Goal: Task Accomplishment & Management: Manage account settings

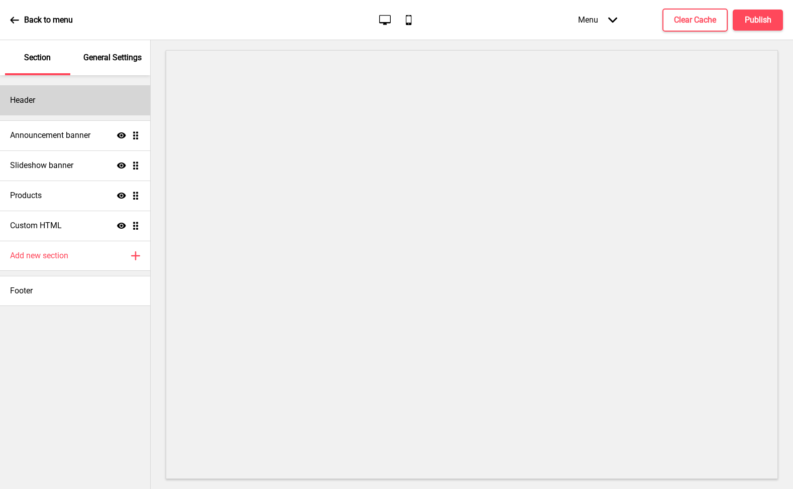
click at [83, 102] on div "Header" at bounding box center [75, 100] width 150 height 30
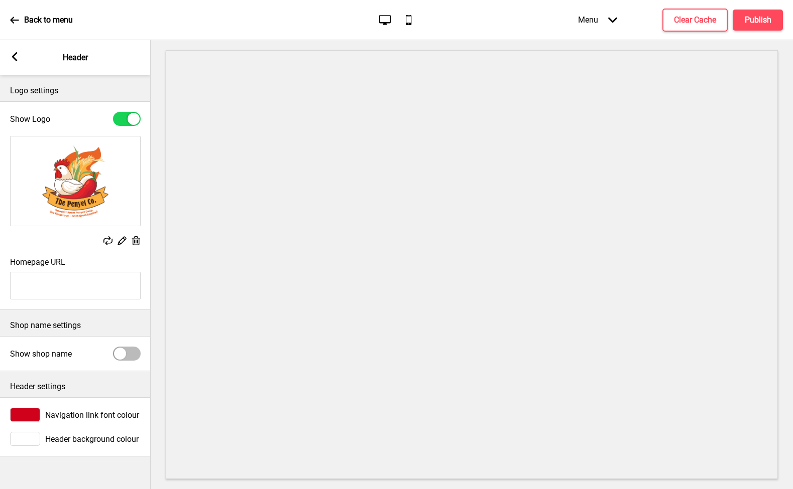
click at [26, 411] on div at bounding box center [25, 415] width 30 height 14
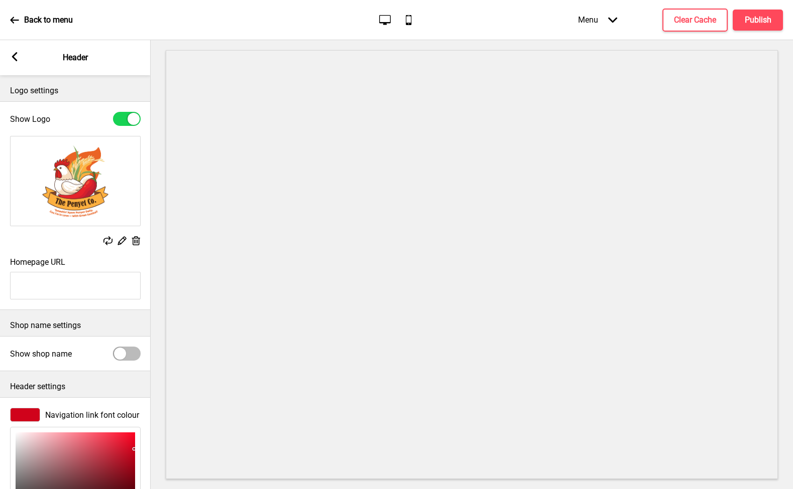
click at [79, 181] on img at bounding box center [76, 181] width 130 height 89
click at [597, 19] on div "Menu Arrow down" at bounding box center [597, 20] width 59 height 30
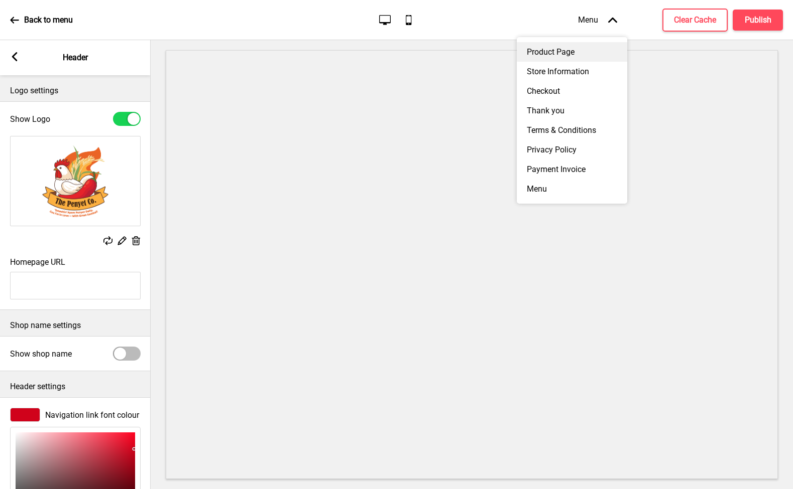
click at [566, 52] on div "Product Page" at bounding box center [572, 52] width 110 height 20
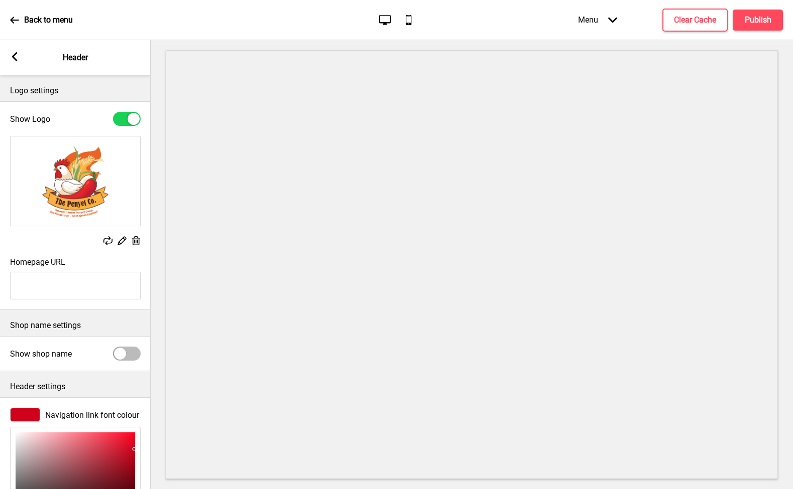
click at [22, 15] on div "Back to menu" at bounding box center [41, 20] width 63 height 27
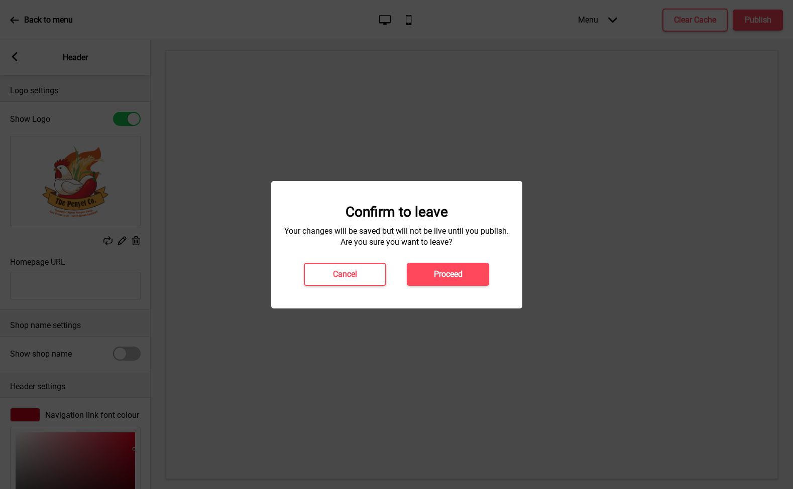
click at [500, 274] on div "Confirm to leave Your changes will be saved but will not be live until you publ…" at bounding box center [396, 245] width 231 height 82
click at [450, 274] on h4 "Proceed" at bounding box center [448, 274] width 29 height 11
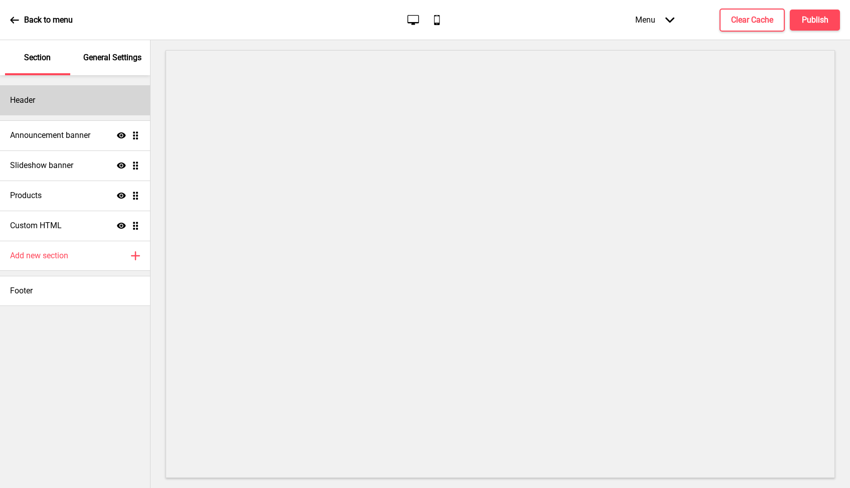
click at [73, 102] on div "Header" at bounding box center [75, 100] width 150 height 30
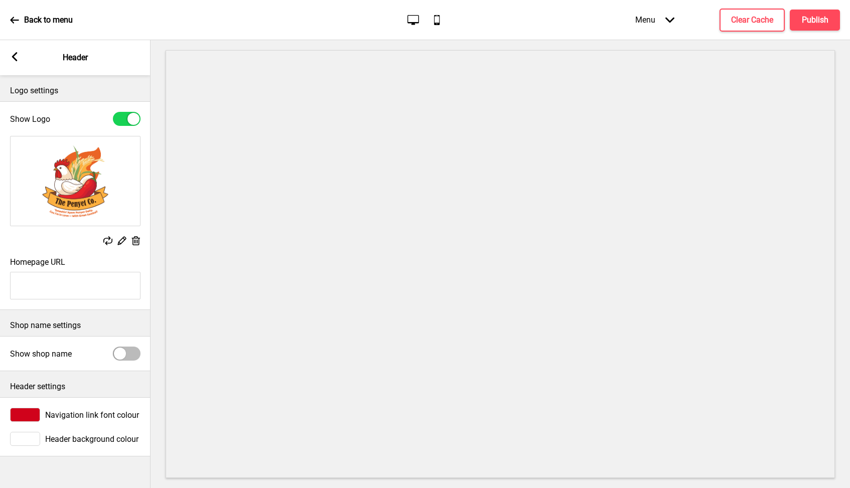
click at [59, 285] on input "Homepage URL" at bounding box center [75, 286] width 131 height 28
click at [13, 55] on rect at bounding box center [14, 56] width 9 height 9
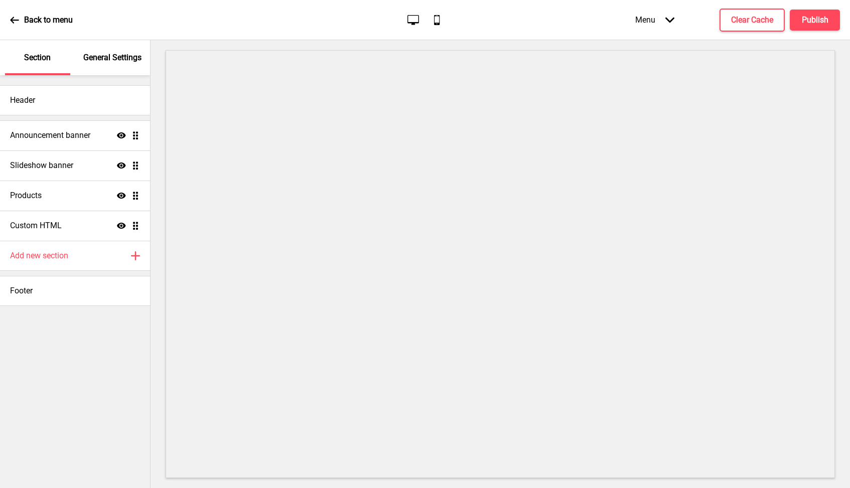
click at [19, 24] on div "Back to menu" at bounding box center [41, 20] width 63 height 27
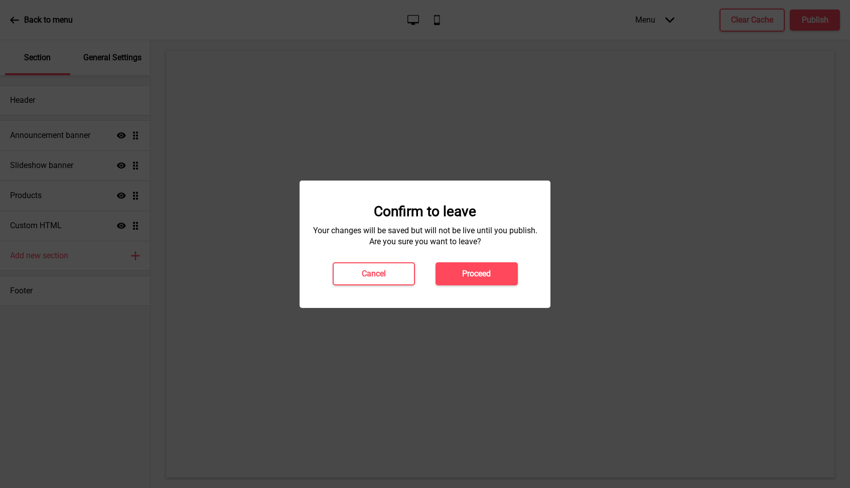
click at [488, 287] on div "Confirm to leave Your changes will be saved but will not be live until you publ…" at bounding box center [425, 245] width 251 height 128
click at [484, 271] on h4 "Proceed" at bounding box center [476, 274] width 29 height 11
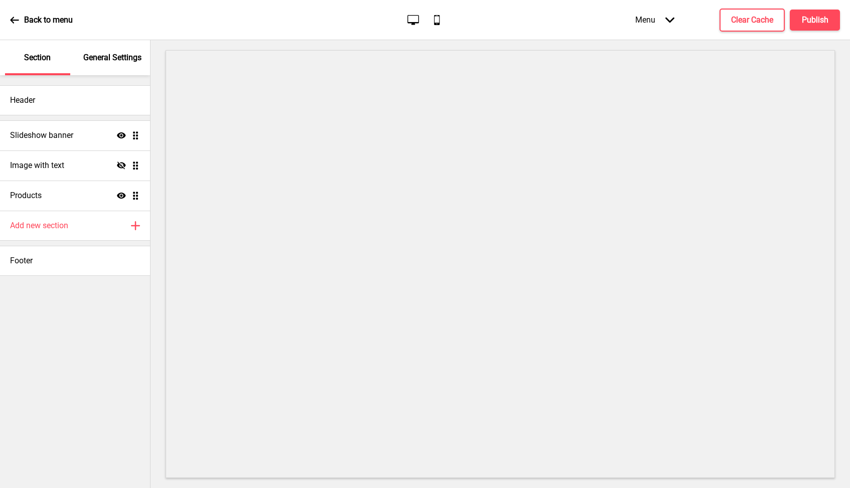
click at [86, 106] on div "Header" at bounding box center [75, 100] width 150 height 30
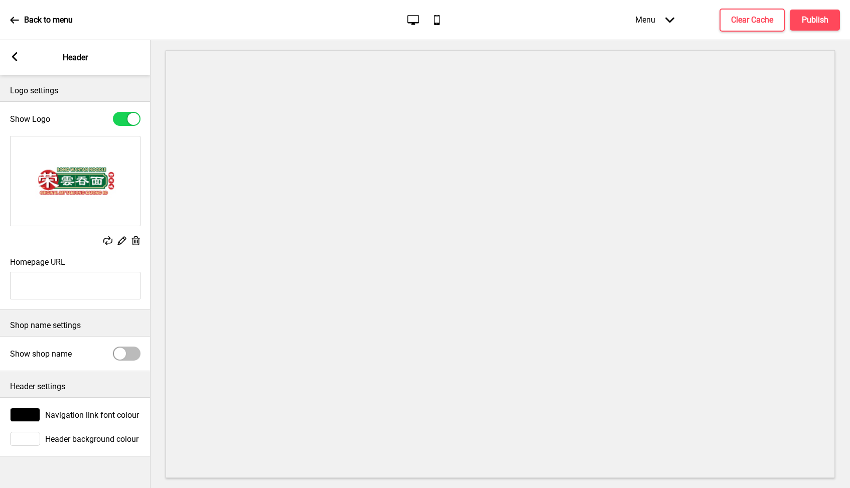
click at [18, 55] on rect at bounding box center [14, 56] width 9 height 9
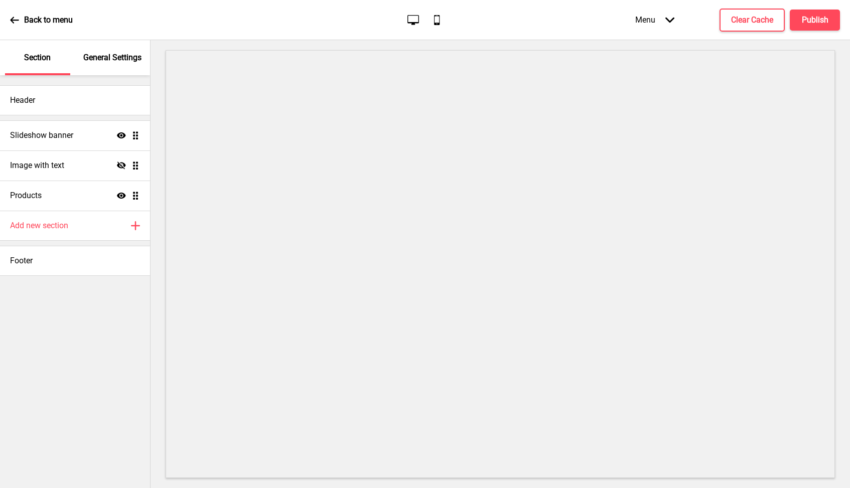
click at [14, 19] on icon at bounding box center [14, 20] width 9 height 9
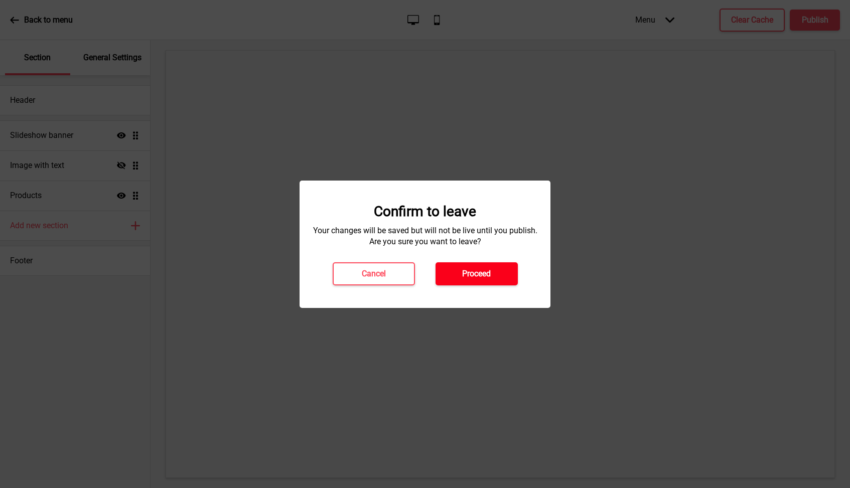
click at [478, 269] on h4 "Proceed" at bounding box center [476, 274] width 29 height 11
